Goal: Task Accomplishment & Management: Use online tool/utility

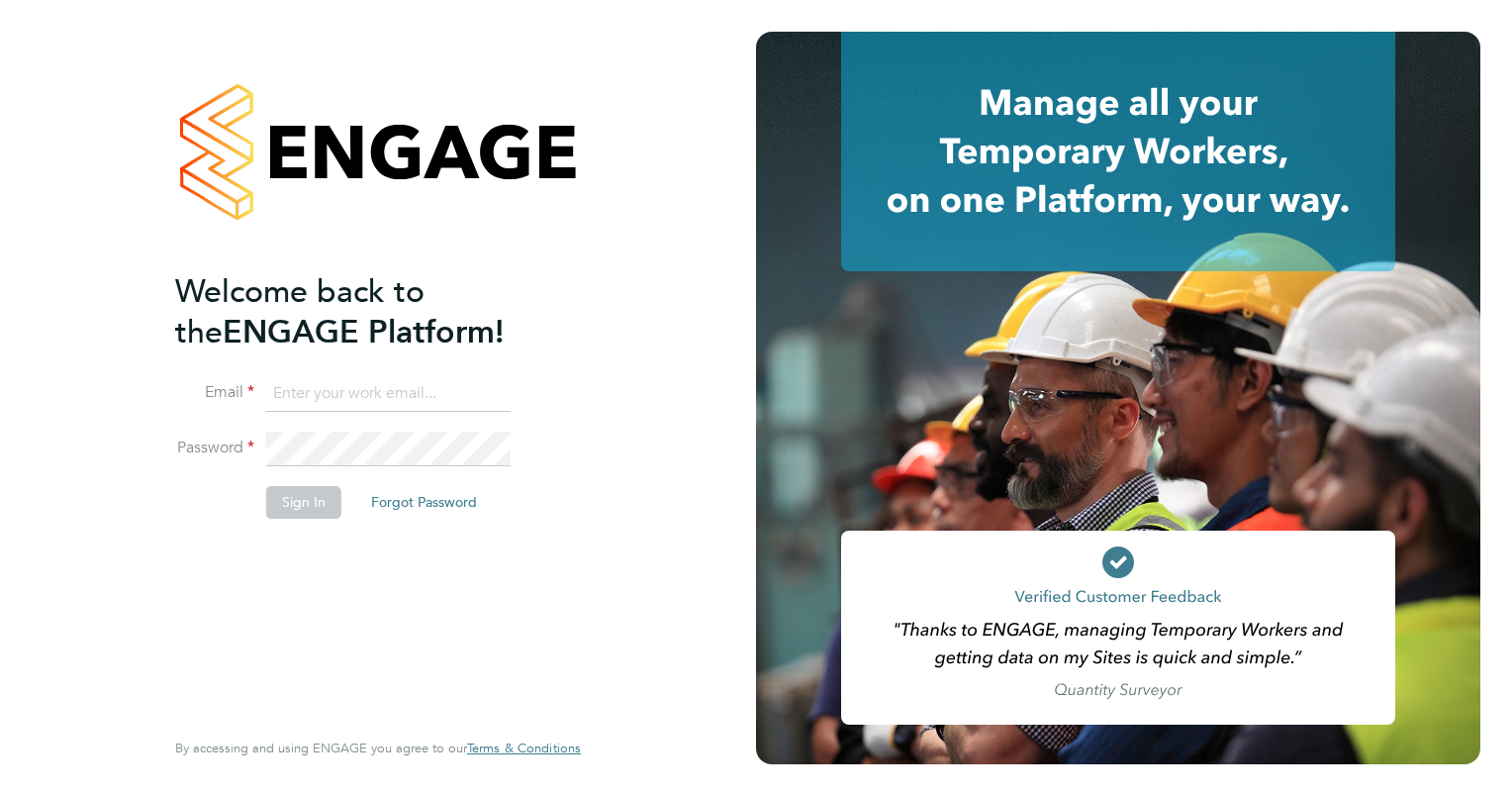
type input "[PERSON_NAME][EMAIL_ADDRESS][PERSON_NAME][DOMAIN_NAME]"
click at [285, 499] on button "Sign In" at bounding box center [303, 502] width 75 height 32
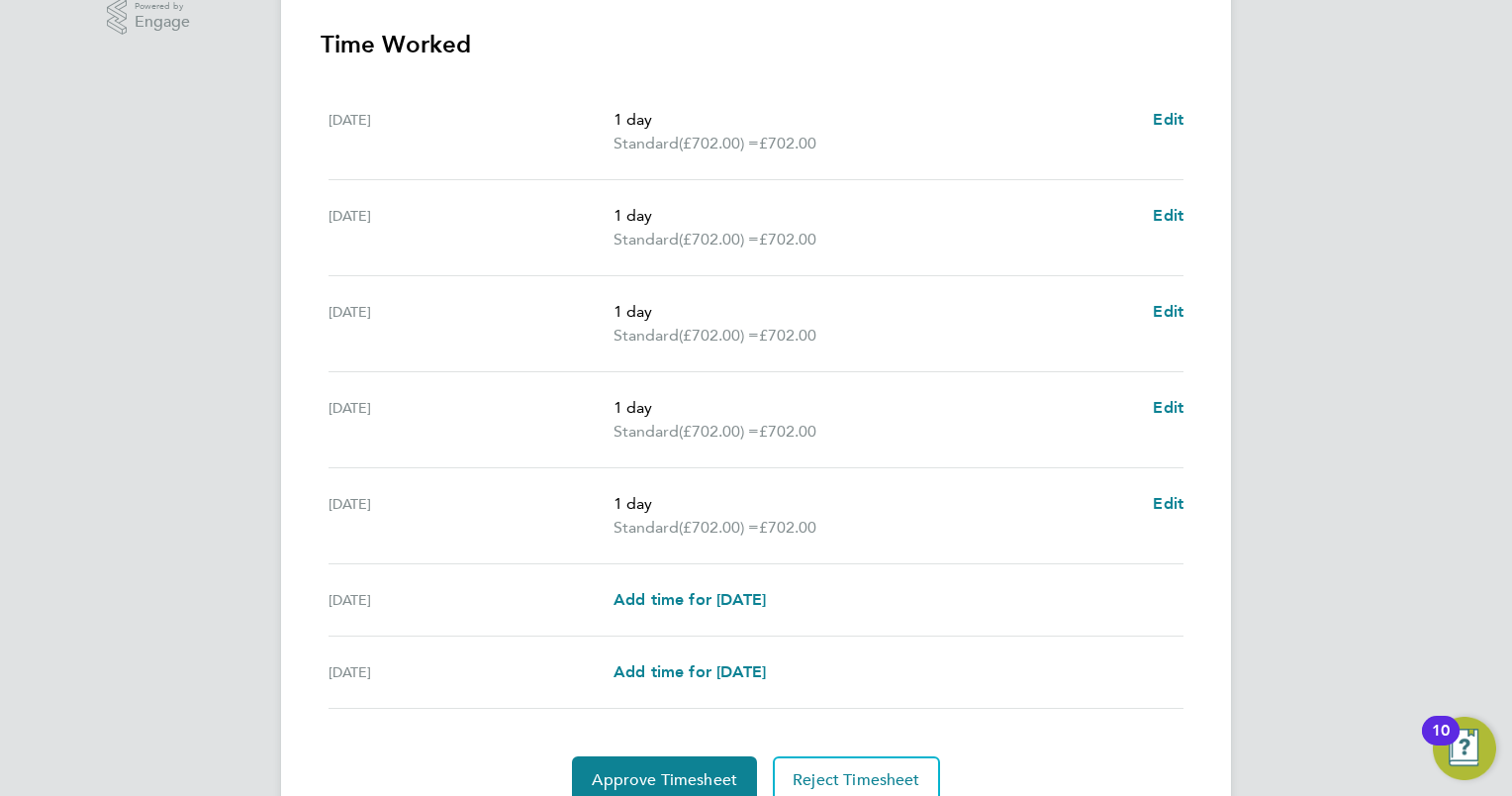
scroll to position [564, 0]
click at [645, 776] on span "Approve Timesheet" at bounding box center [664, 779] width 145 height 20
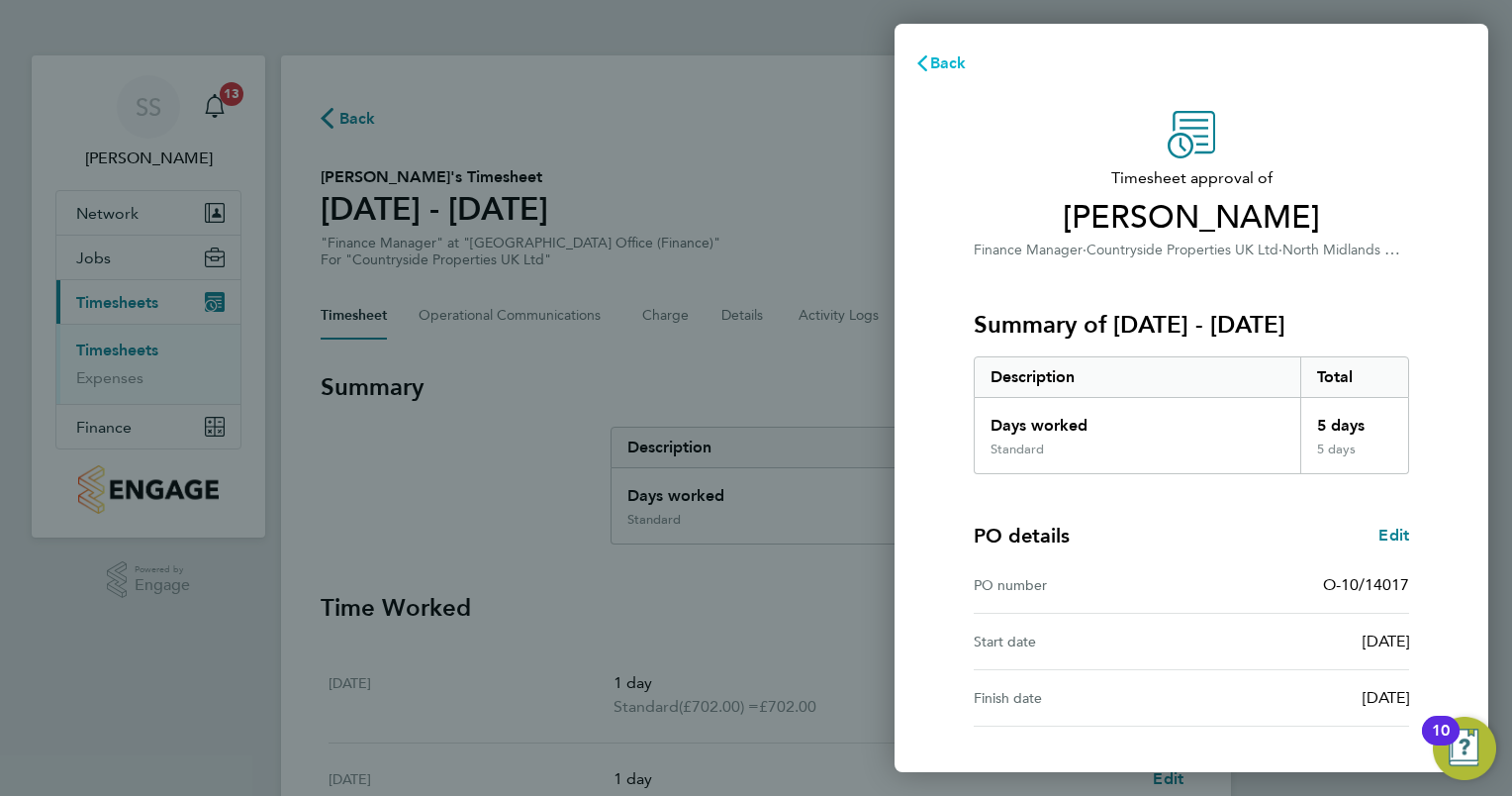
click at [931, 71] on span "Back" at bounding box center [948, 62] width 37 height 19
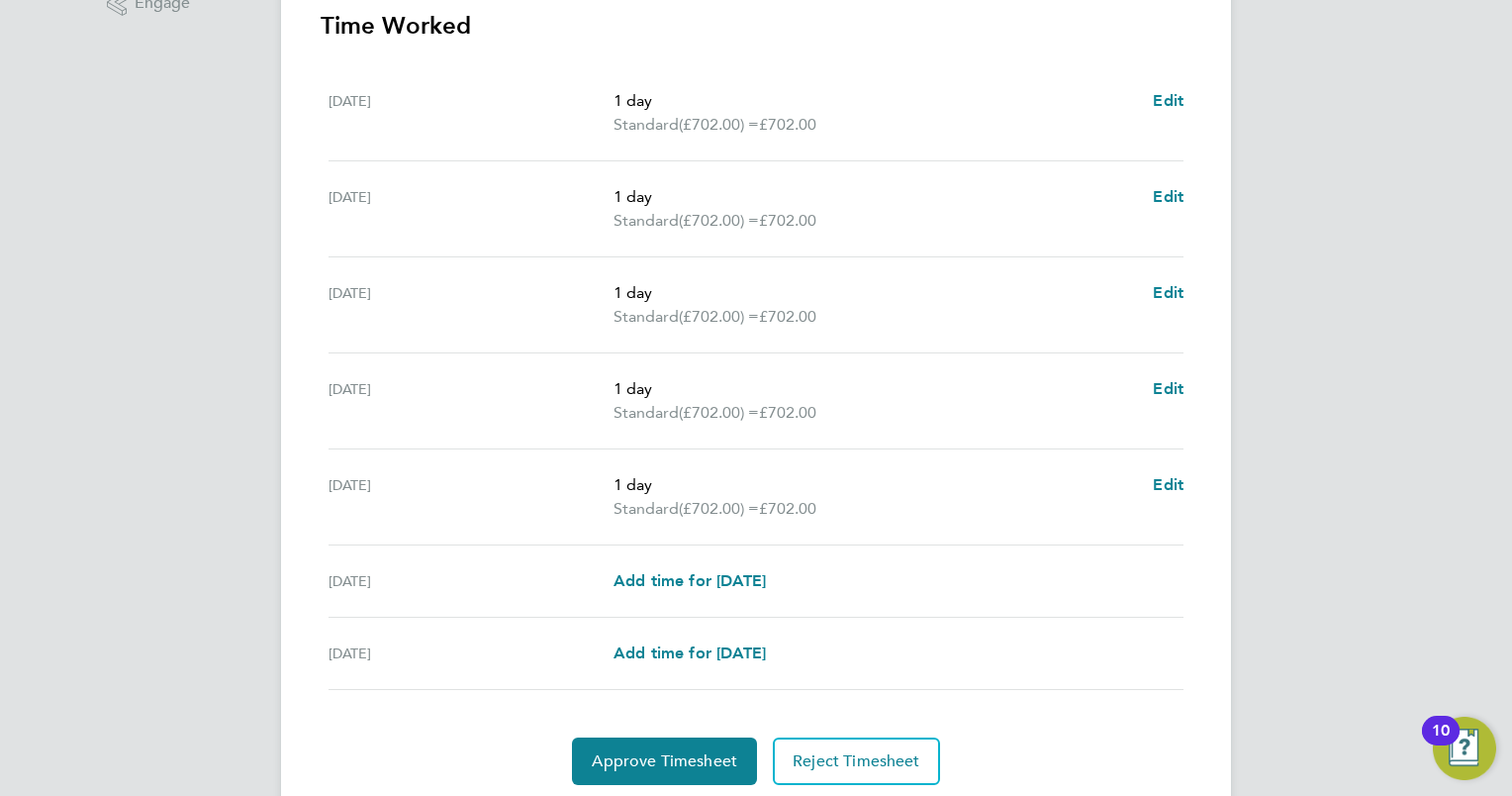
scroll to position [647, 0]
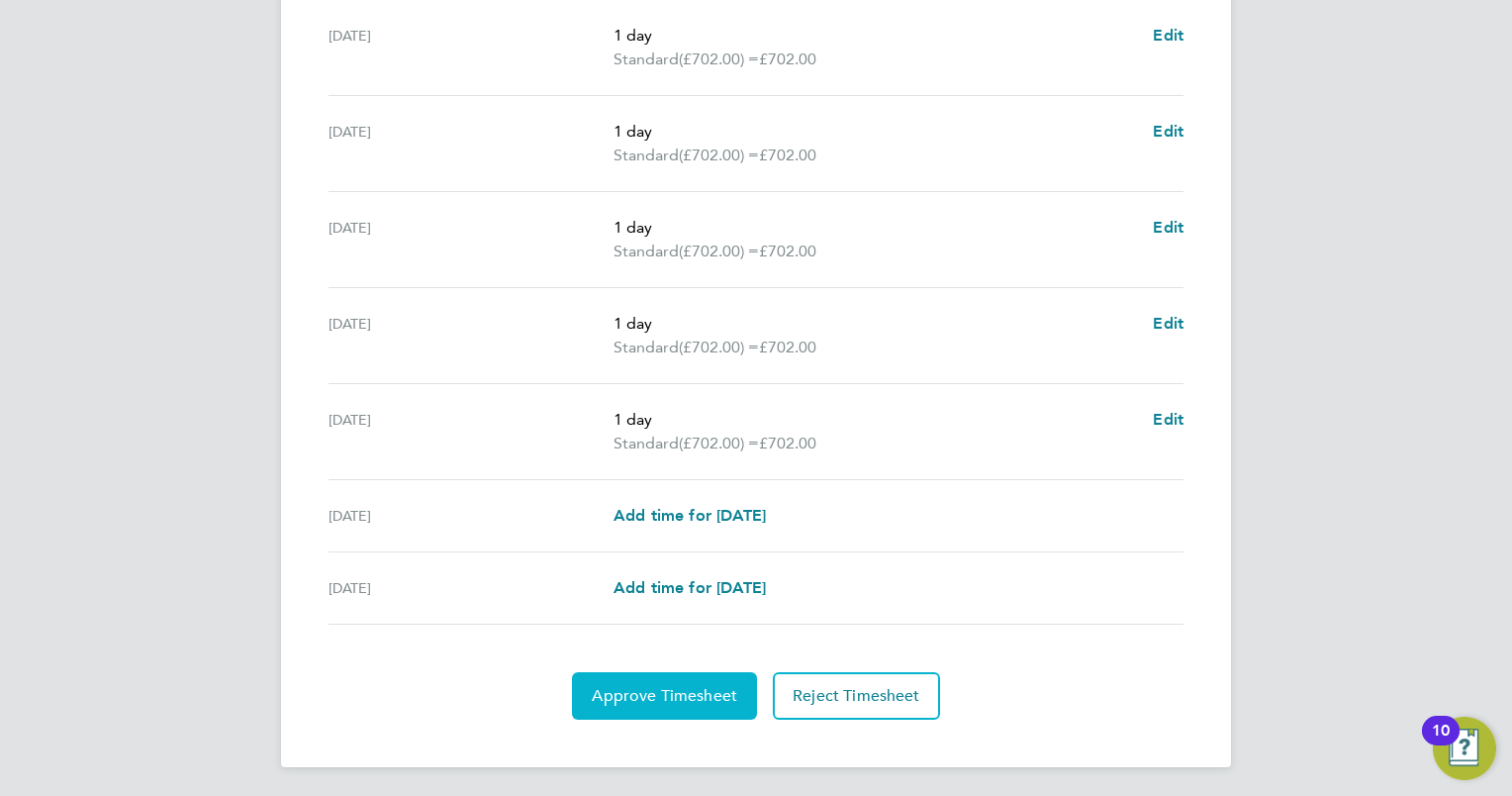
click at [705, 693] on span "Approve Timesheet" at bounding box center [664, 696] width 145 height 20
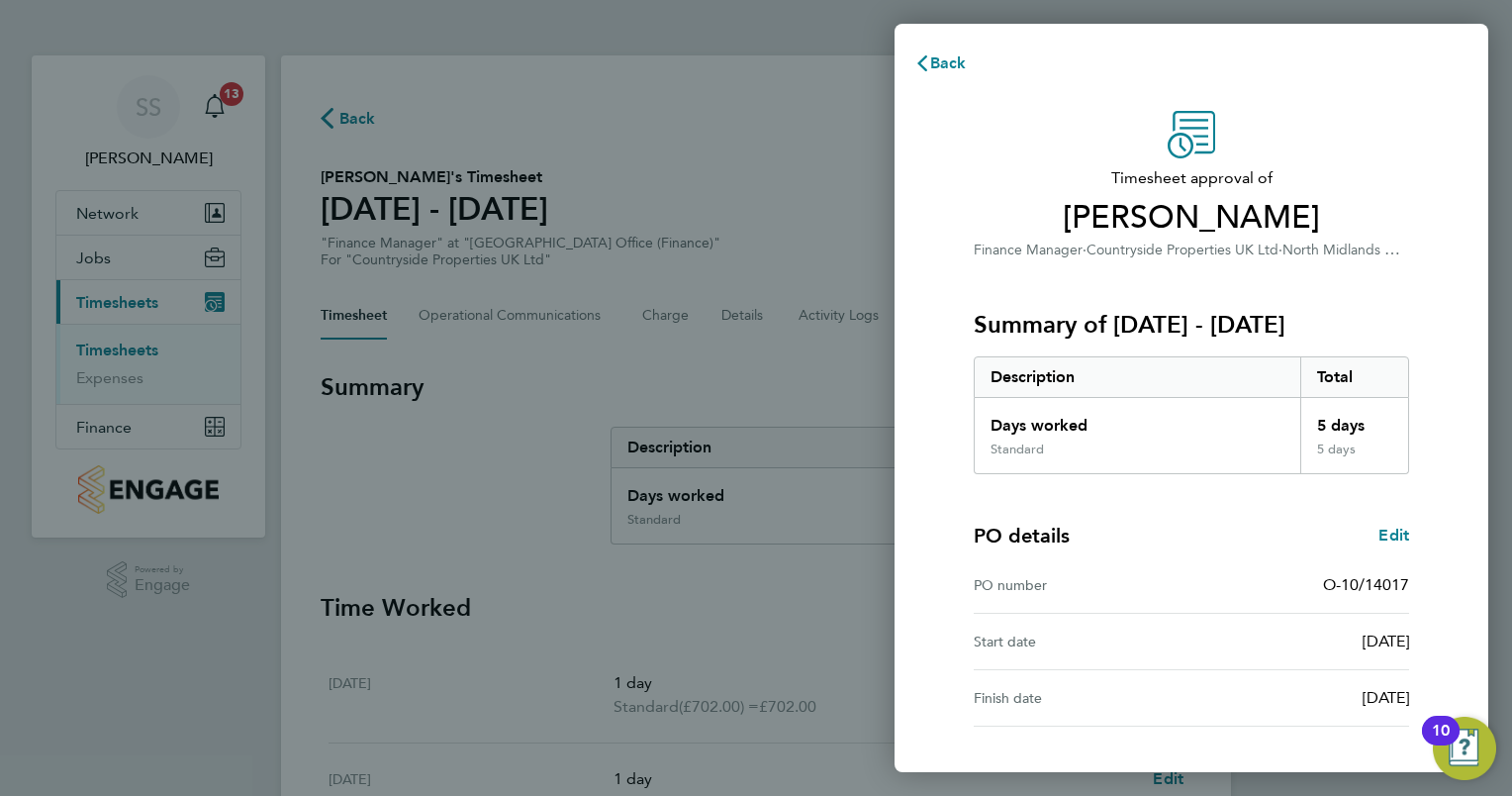
scroll to position [150, 0]
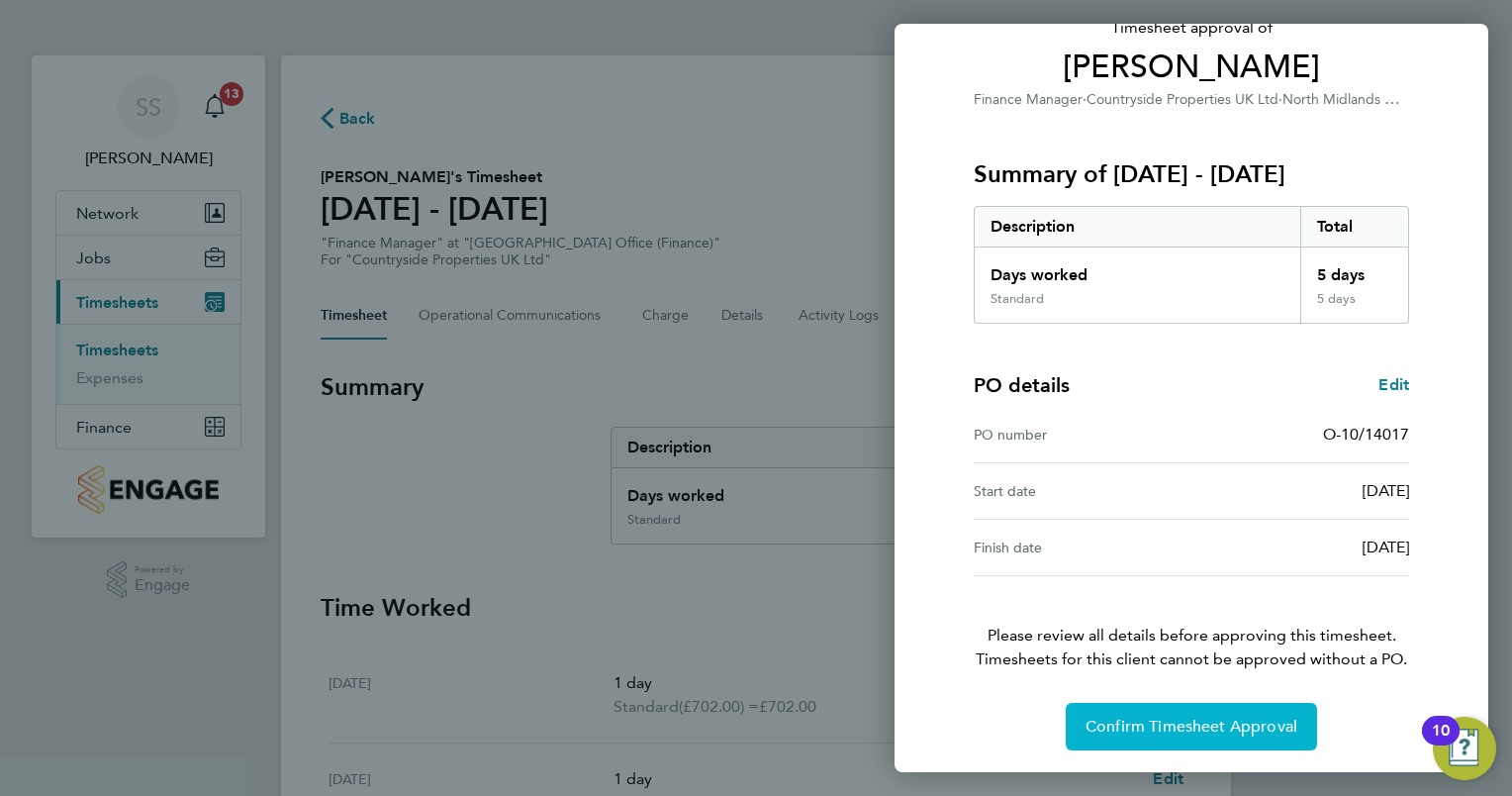
click at [1192, 736] on button "Confirm Timesheet Approval" at bounding box center [1191, 727] width 251 height 48
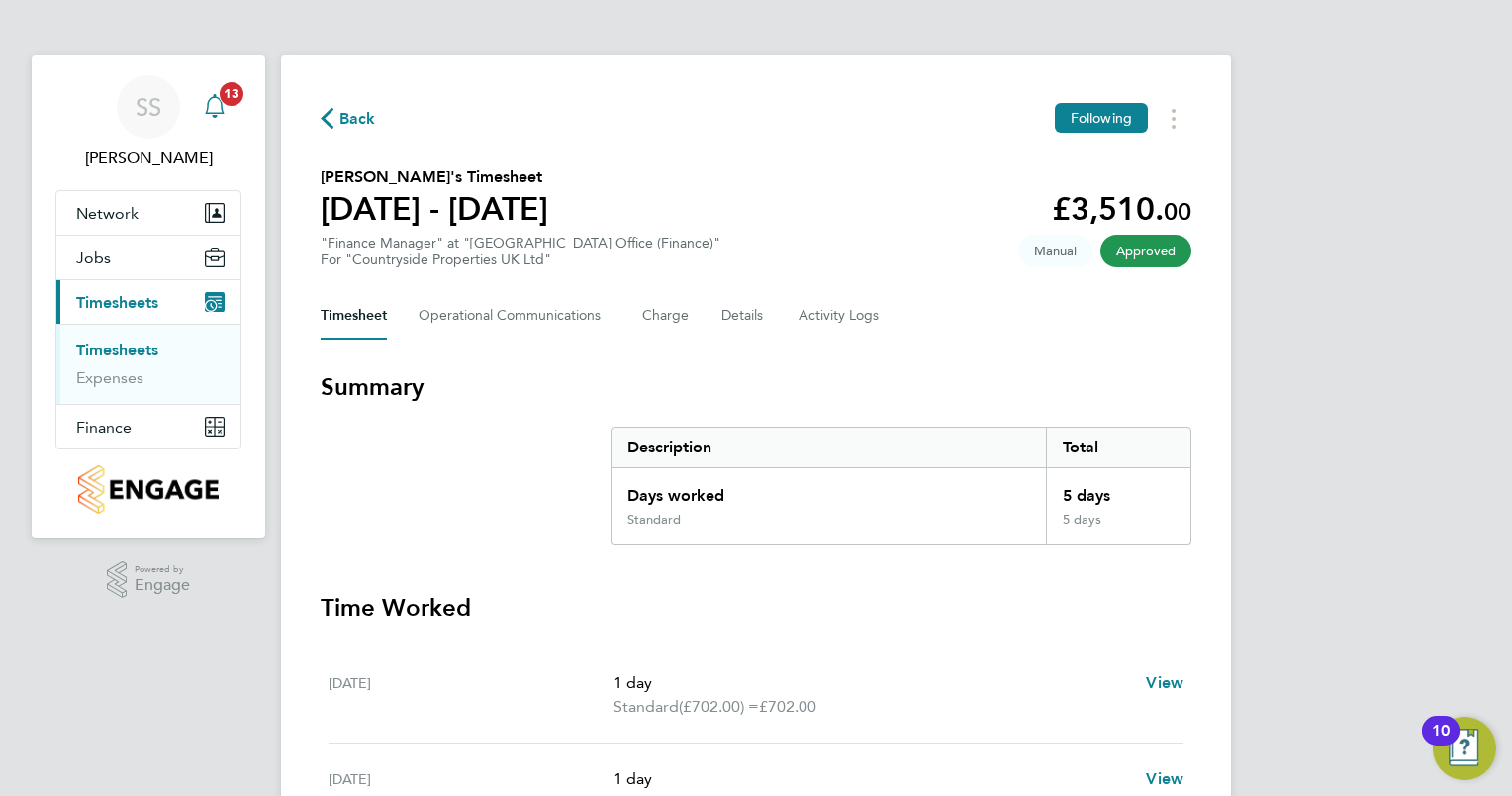
click at [227, 107] on div "Main navigation" at bounding box center [215, 107] width 40 height 40
